Goal: Navigation & Orientation: Find specific page/section

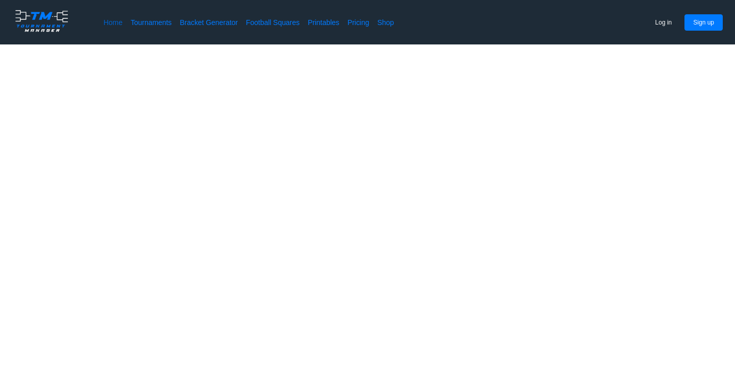
click at [111, 22] on link "Home" at bounding box center [113, 22] width 19 height 10
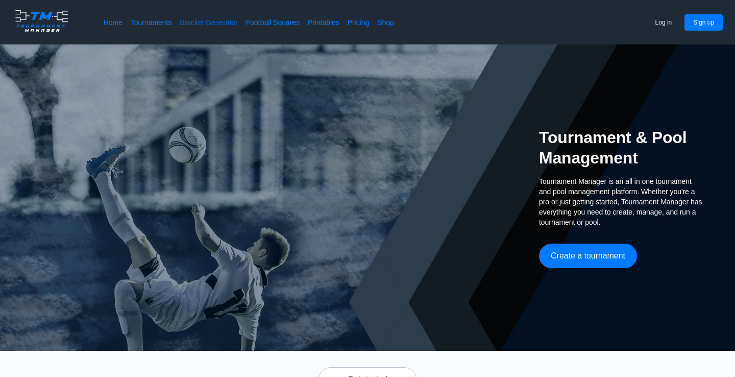
click at [201, 20] on link "Bracket Generator" at bounding box center [209, 22] width 58 height 10
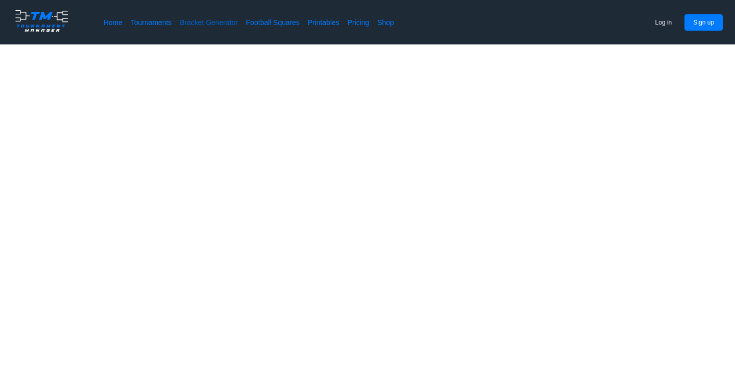
click at [203, 27] on link "Bracket Generator" at bounding box center [209, 22] width 58 height 10
click at [221, 19] on link "Bracket Generator" at bounding box center [209, 22] width 58 height 10
